Goal: Transaction & Acquisition: Download file/media

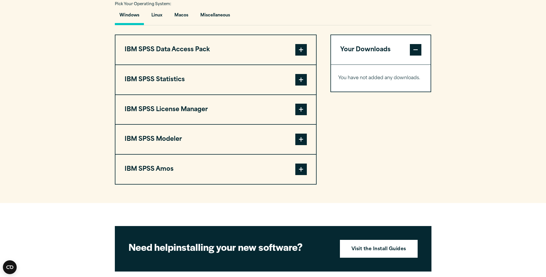
scroll to position [403, 0]
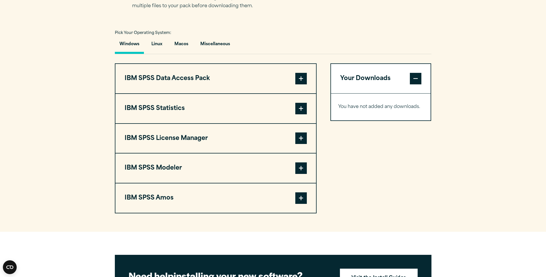
click at [299, 109] on span at bounding box center [301, 109] width 12 height 12
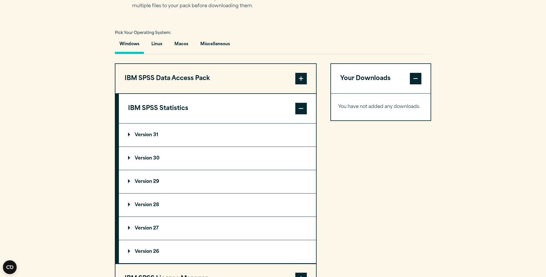
click at [228, 154] on summary "Version 30" at bounding box center [217, 158] width 197 height 23
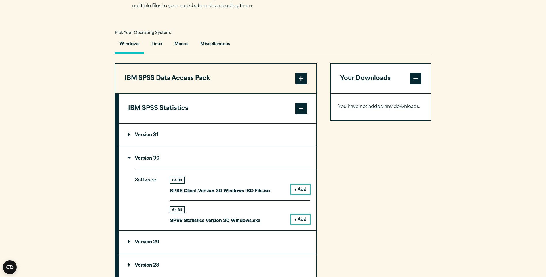
click at [301, 218] on button "+ Add" at bounding box center [300, 219] width 19 height 10
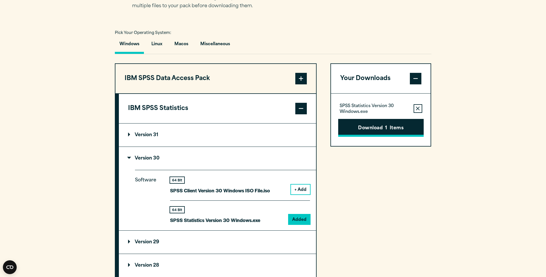
click at [373, 131] on button "Download 1 Items" at bounding box center [380, 128] width 85 height 18
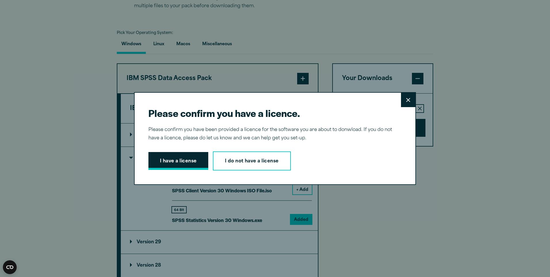
click at [193, 161] on button "I have a license" at bounding box center [178, 161] width 60 height 18
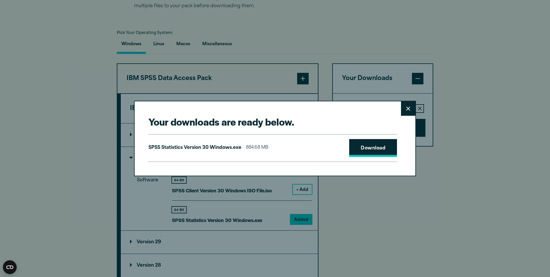
click at [360, 149] on link "Download" at bounding box center [373, 148] width 48 height 18
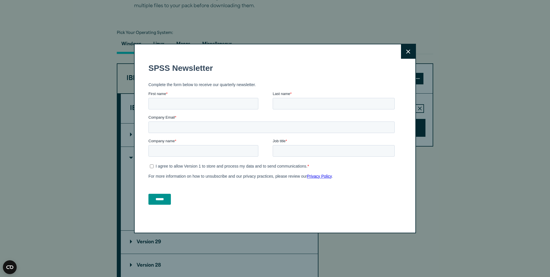
click at [403, 50] on button "Close" at bounding box center [408, 51] width 14 height 14
click at [411, 55] on button "Close" at bounding box center [408, 51] width 14 height 14
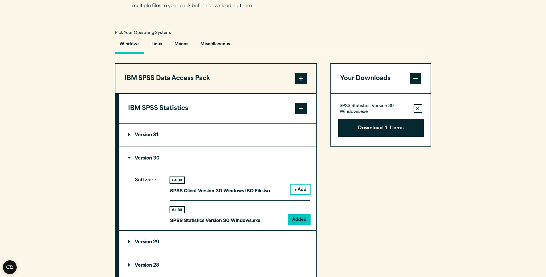
click at [497, 78] on section "Select your software downloads Use the table below to find and navigate to your…" at bounding box center [273, 194] width 546 height 476
